Goal: Task Accomplishment & Management: Use online tool/utility

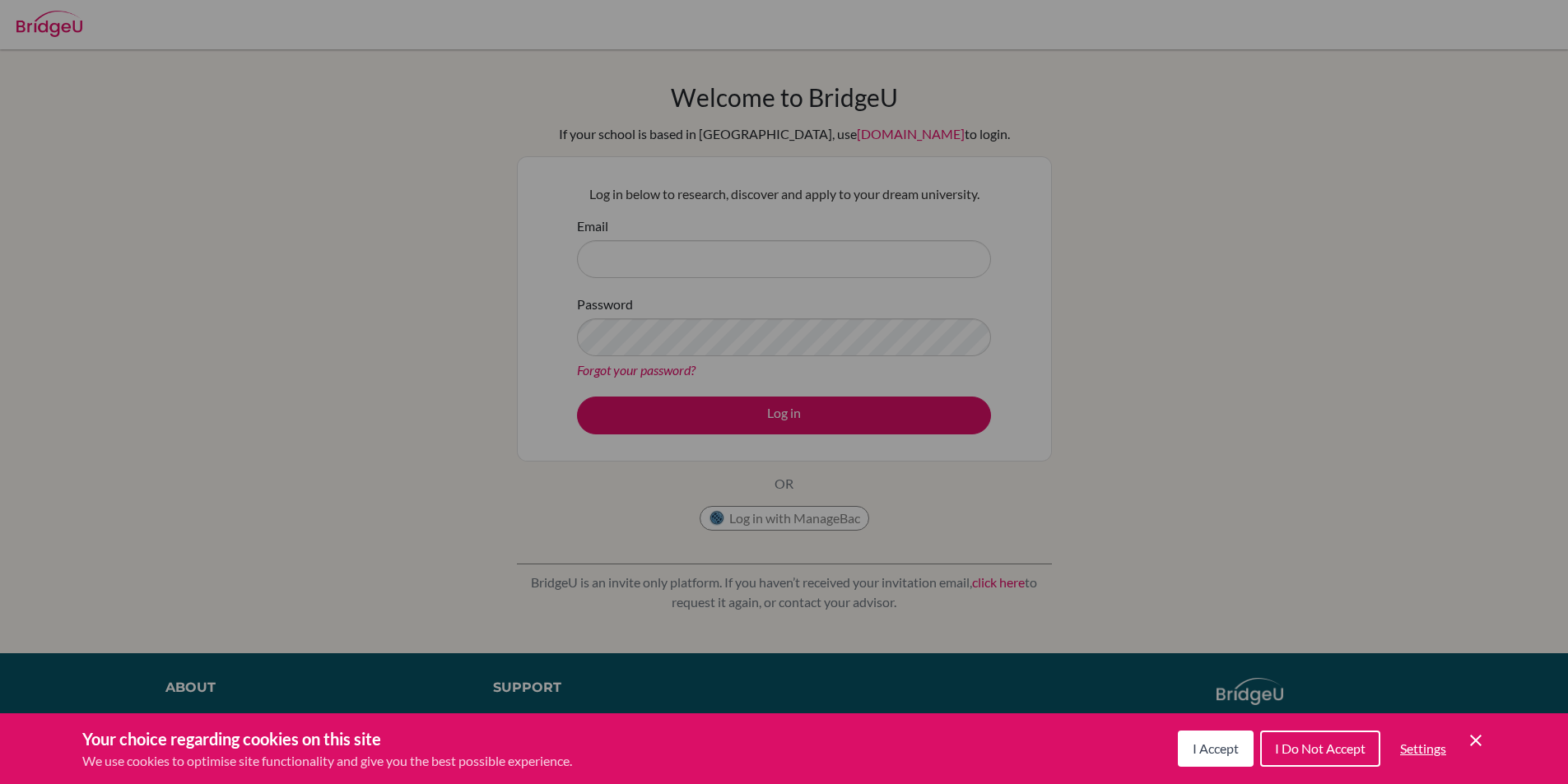
click at [1213, 765] on button "I Accept" at bounding box center [1216, 749] width 76 height 37
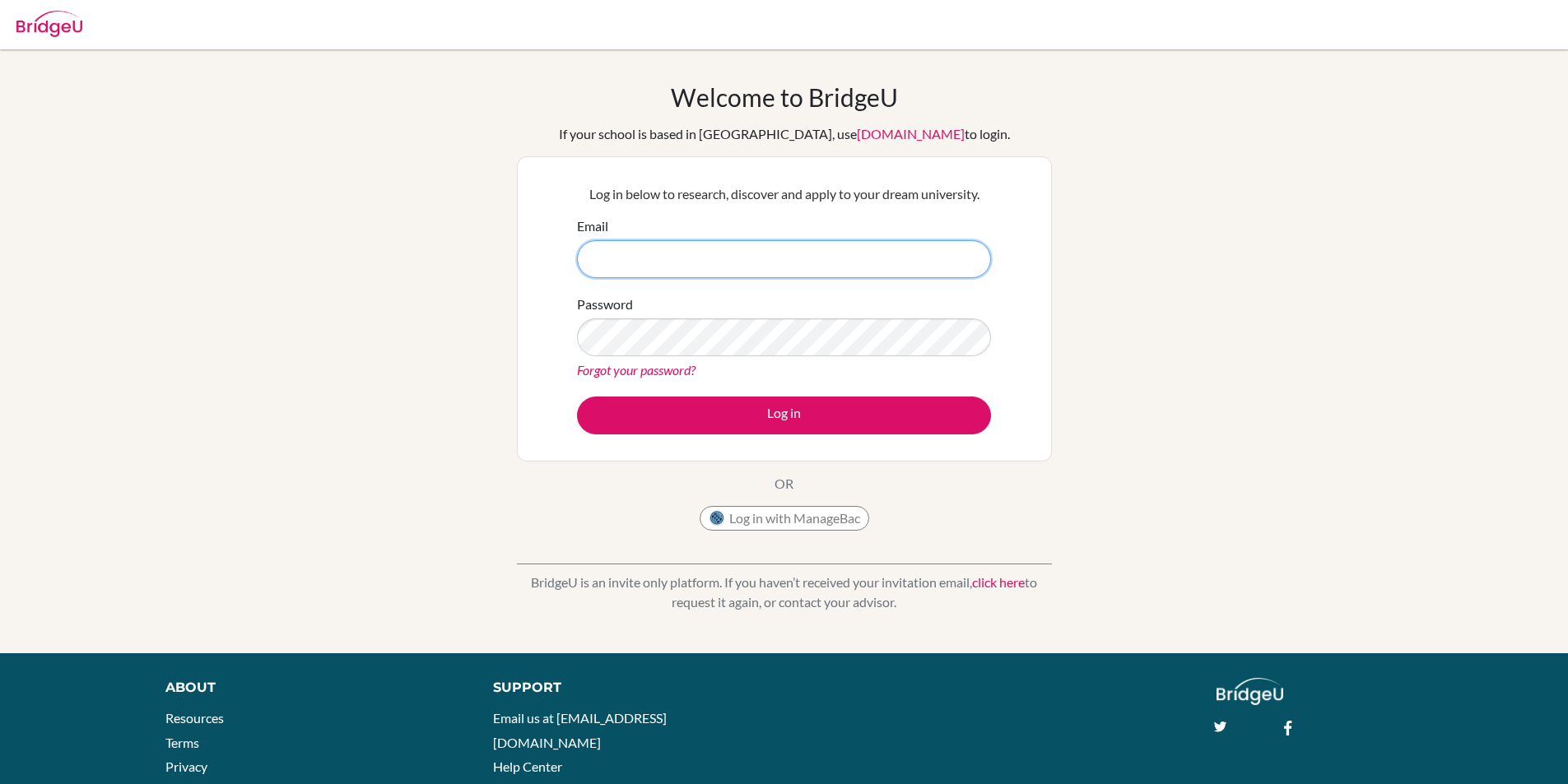
click at [787, 266] on input "Email" at bounding box center [784, 259] width 414 height 38
type input "sim@stpaulsschool.org.uk"
click at [577, 397] on button "Log in" at bounding box center [784, 416] width 414 height 38
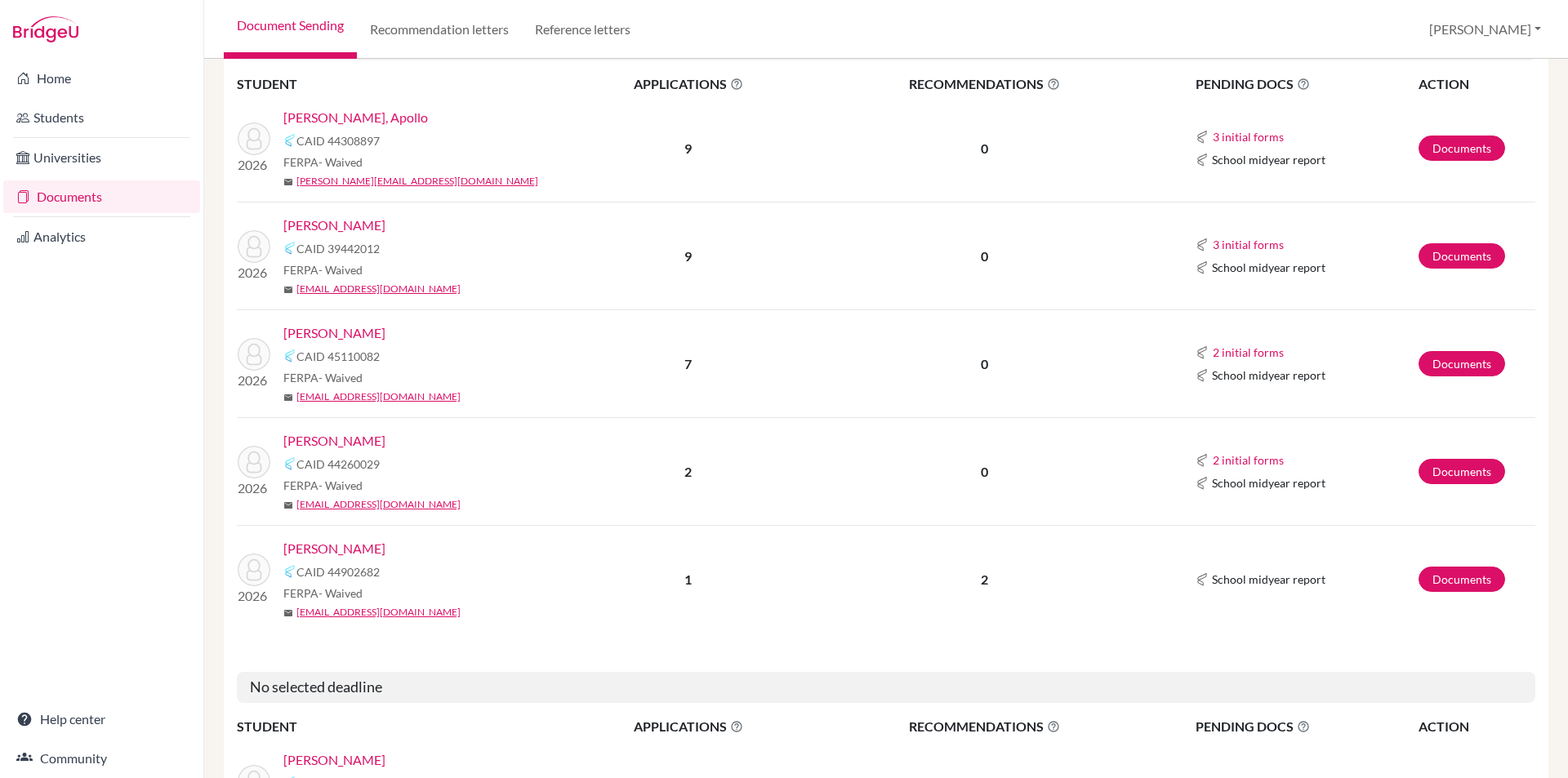
scroll to position [572, 0]
click at [320, 548] on link "[PERSON_NAME]" at bounding box center [334, 547] width 102 height 20
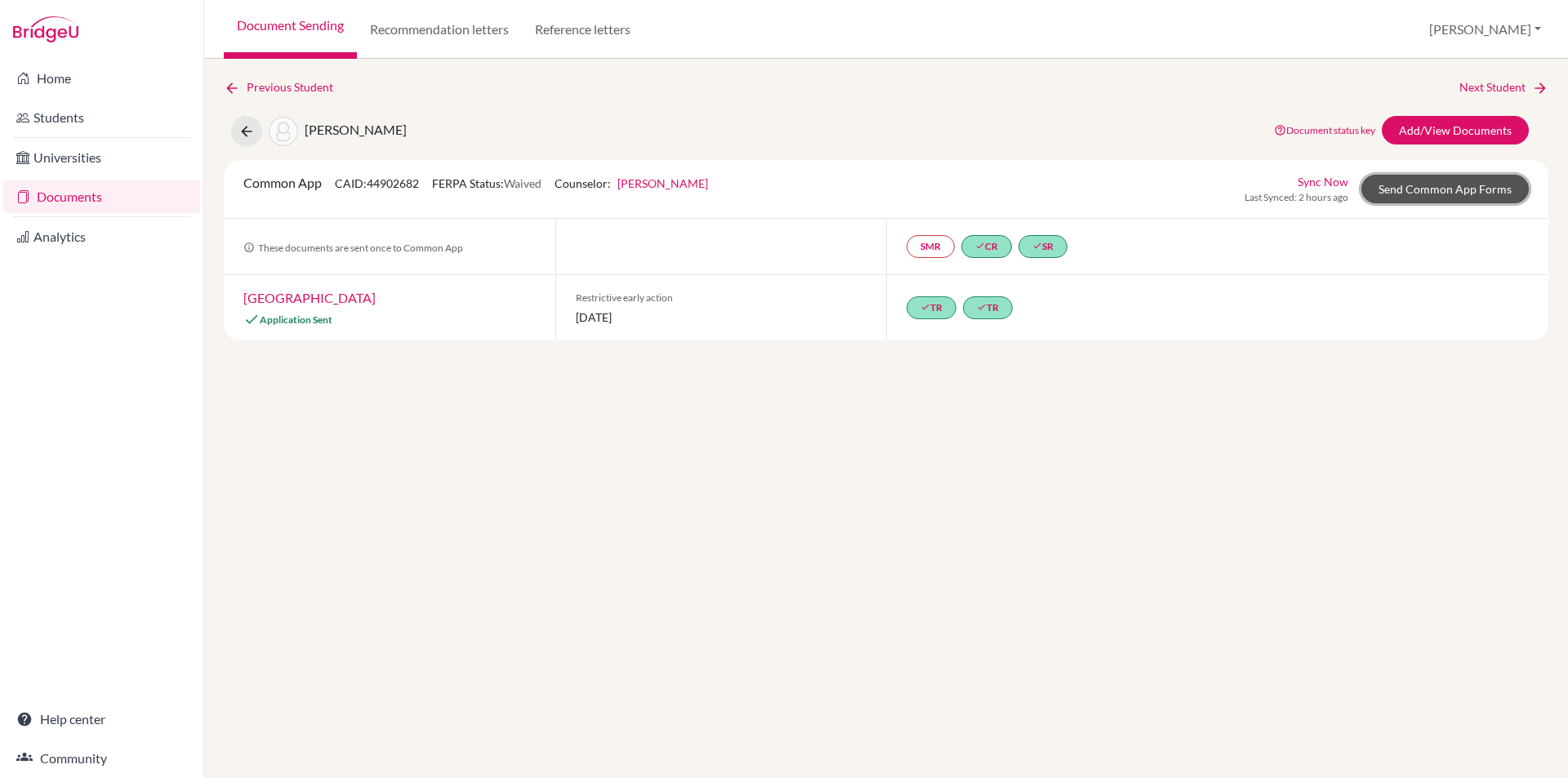
click at [1446, 194] on link "Send Common App Forms" at bounding box center [1445, 188] width 168 height 28
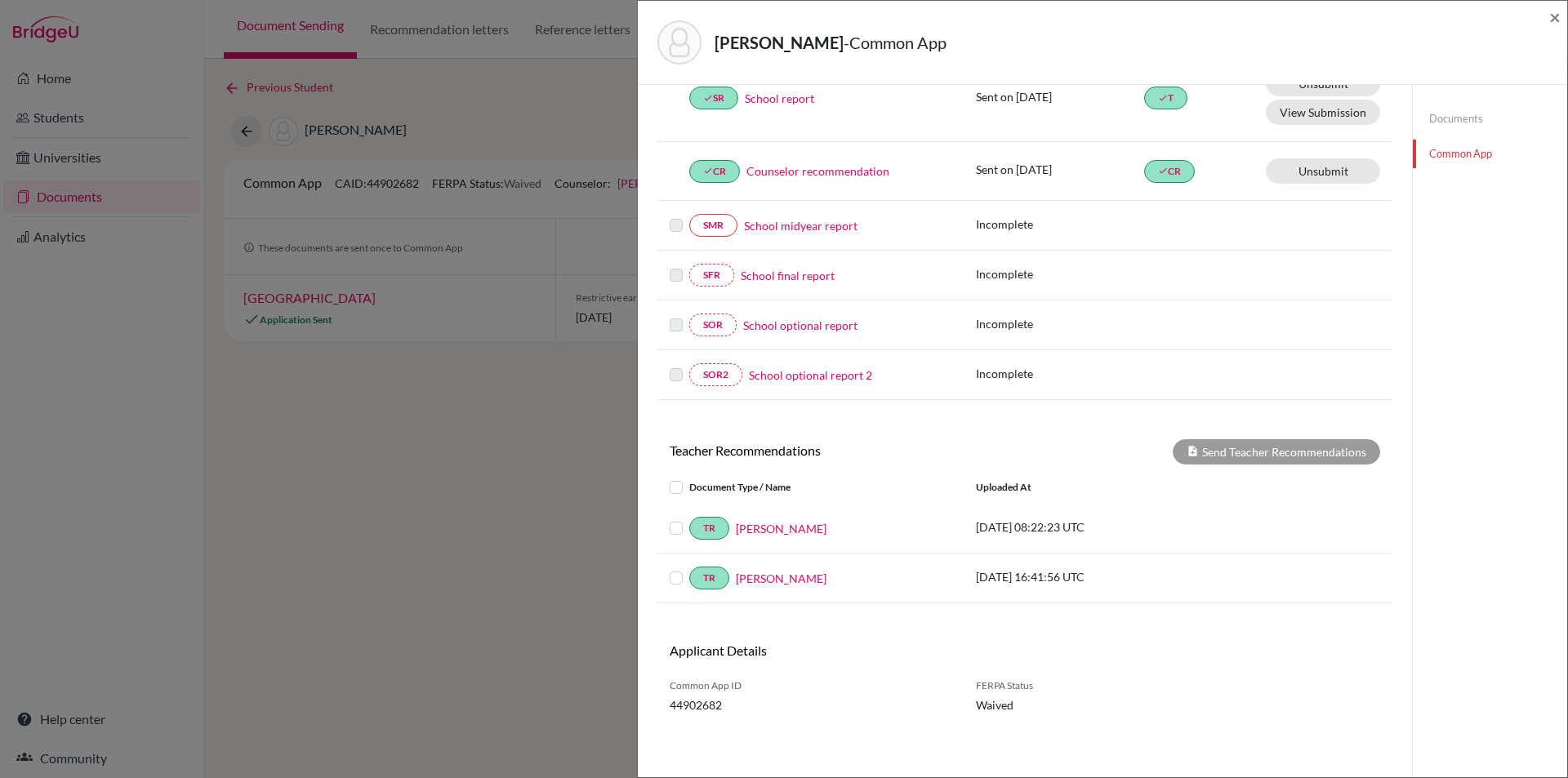
scroll to position [249, 0]
click at [499, 581] on div "[PERSON_NAME] App × × REQUIRED INFORMATION Document Type / Name Status Why am I…" at bounding box center [784, 389] width 1568 height 778
click at [1556, 18] on span "×" at bounding box center [1554, 16] width 11 height 23
